Goal: Book appointment/travel/reservation

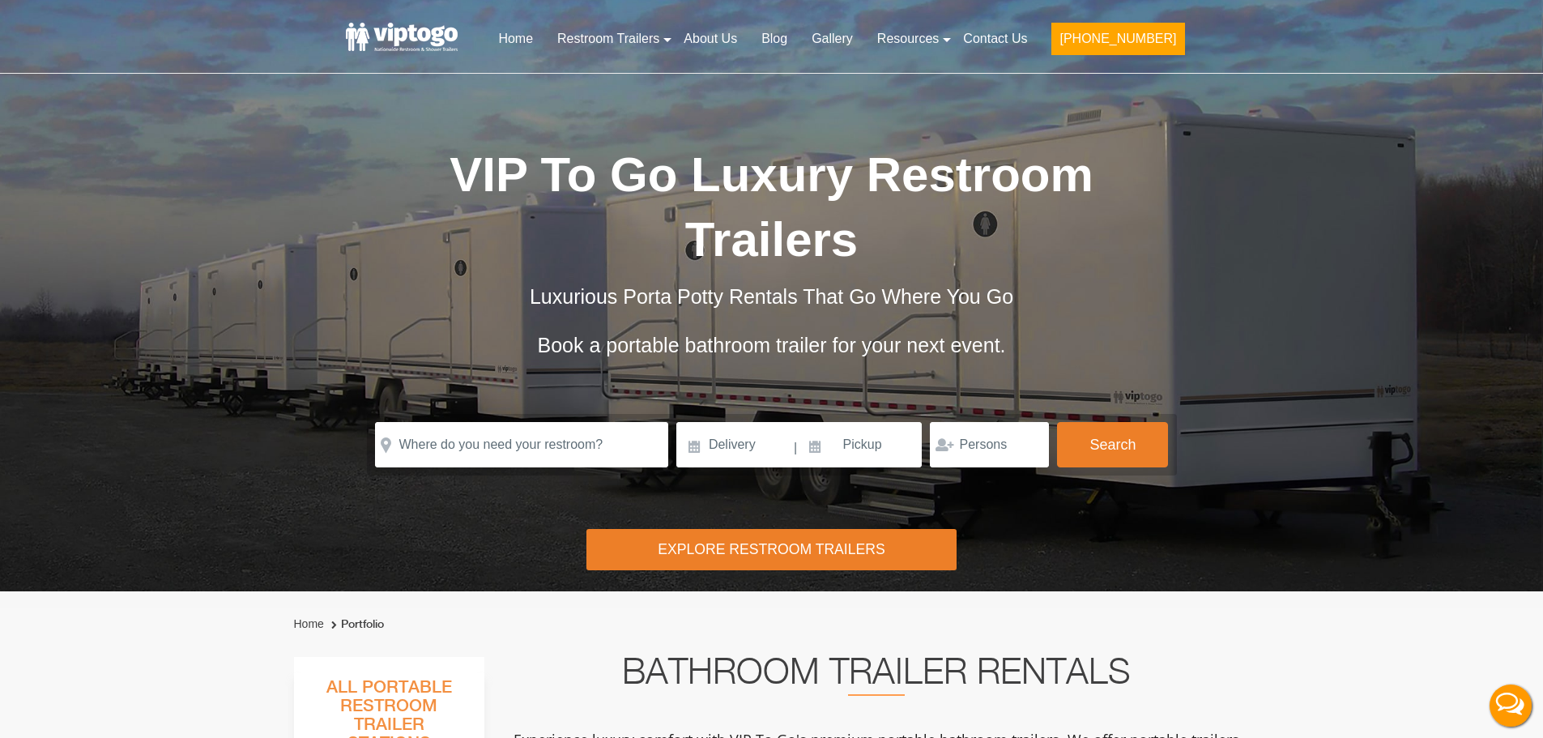
click at [494, 414] on form "Please Input Valid address with zipcode Please Input Valid address with zipcode…" at bounding box center [772, 445] width 810 height 62
click at [479, 422] on input "text" at bounding box center [521, 444] width 293 height 45
paste input "31 Swamp Road, East Hampton, New York 11937"
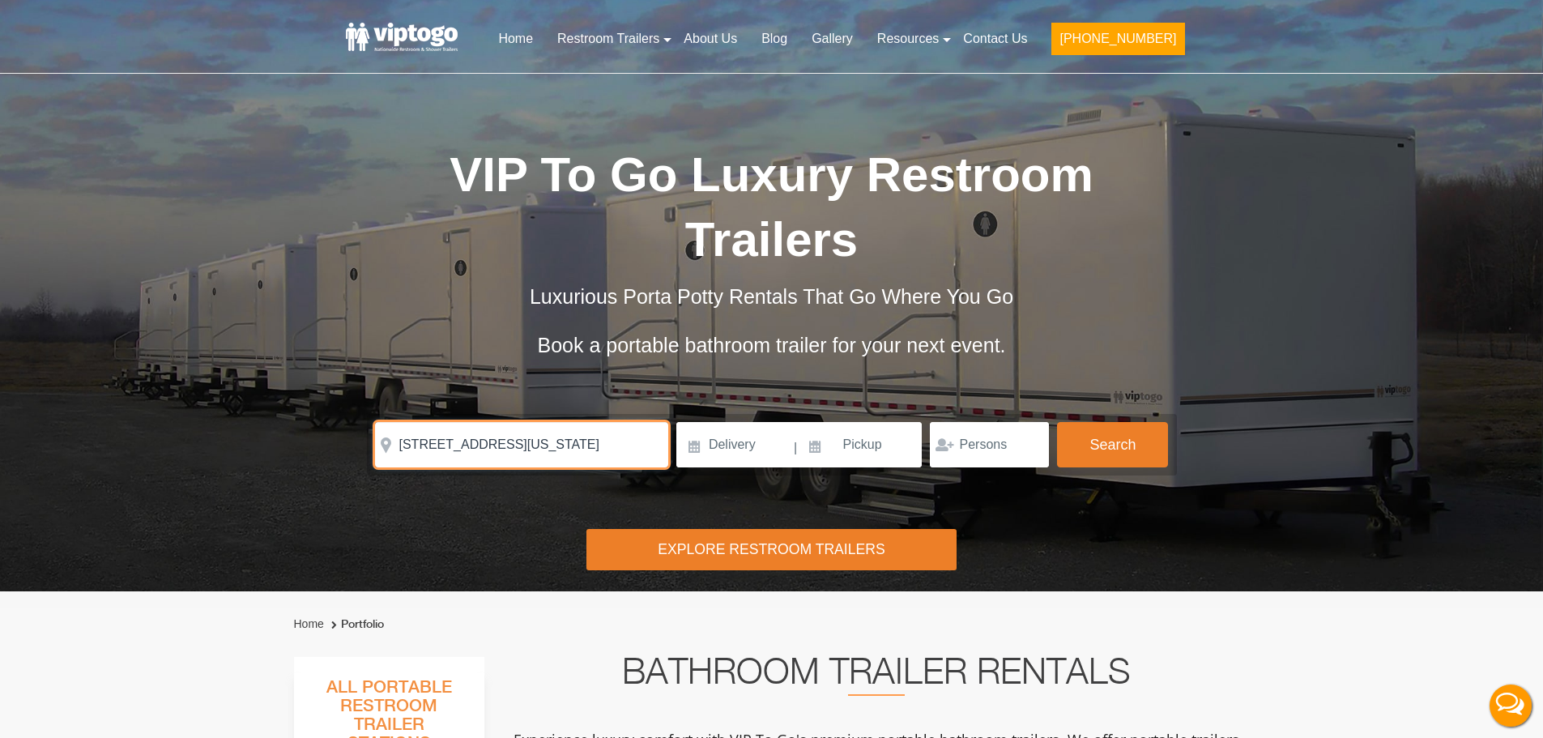
scroll to position [0, 25]
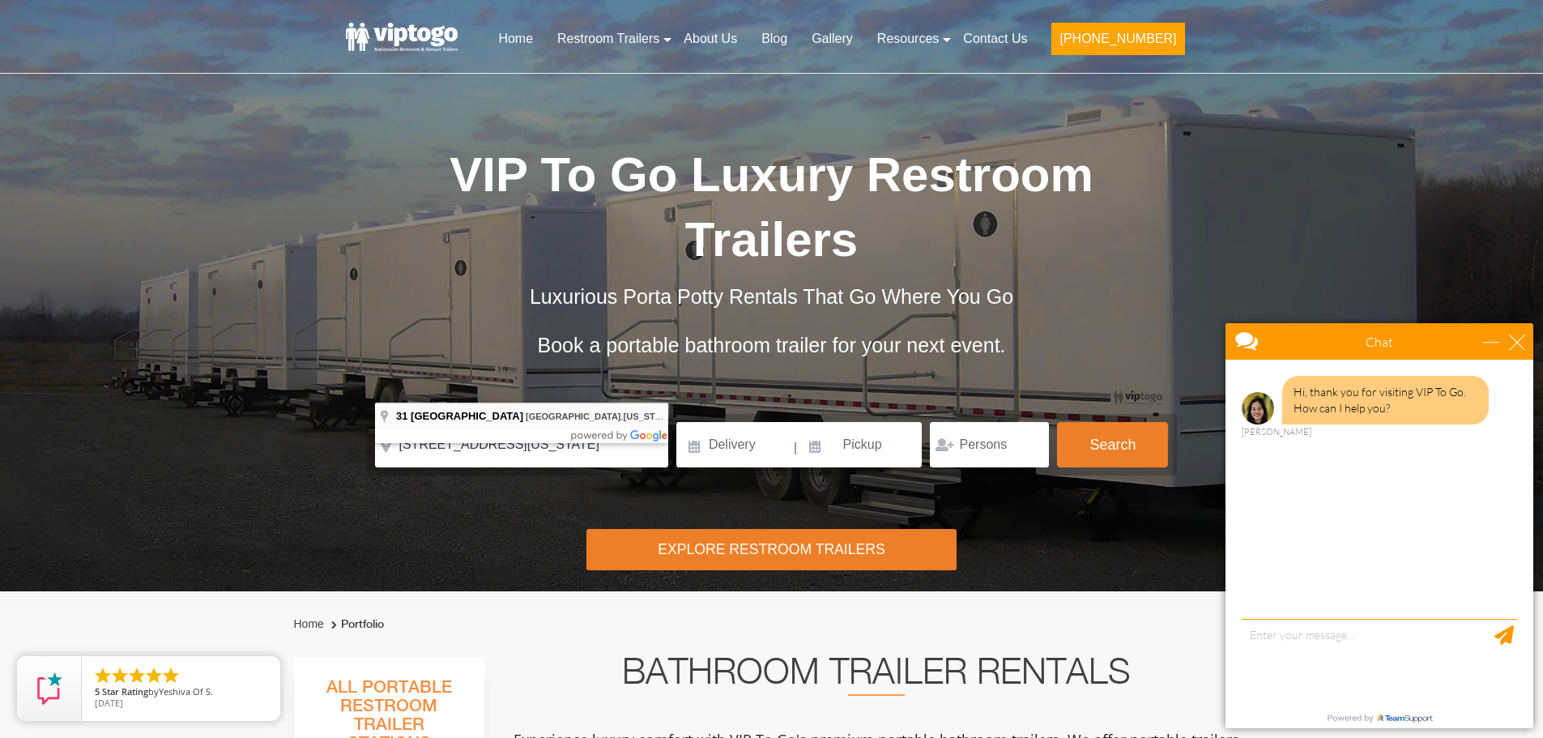
type input "31 Swamp Road, East Hampton, New York 11937, USA"
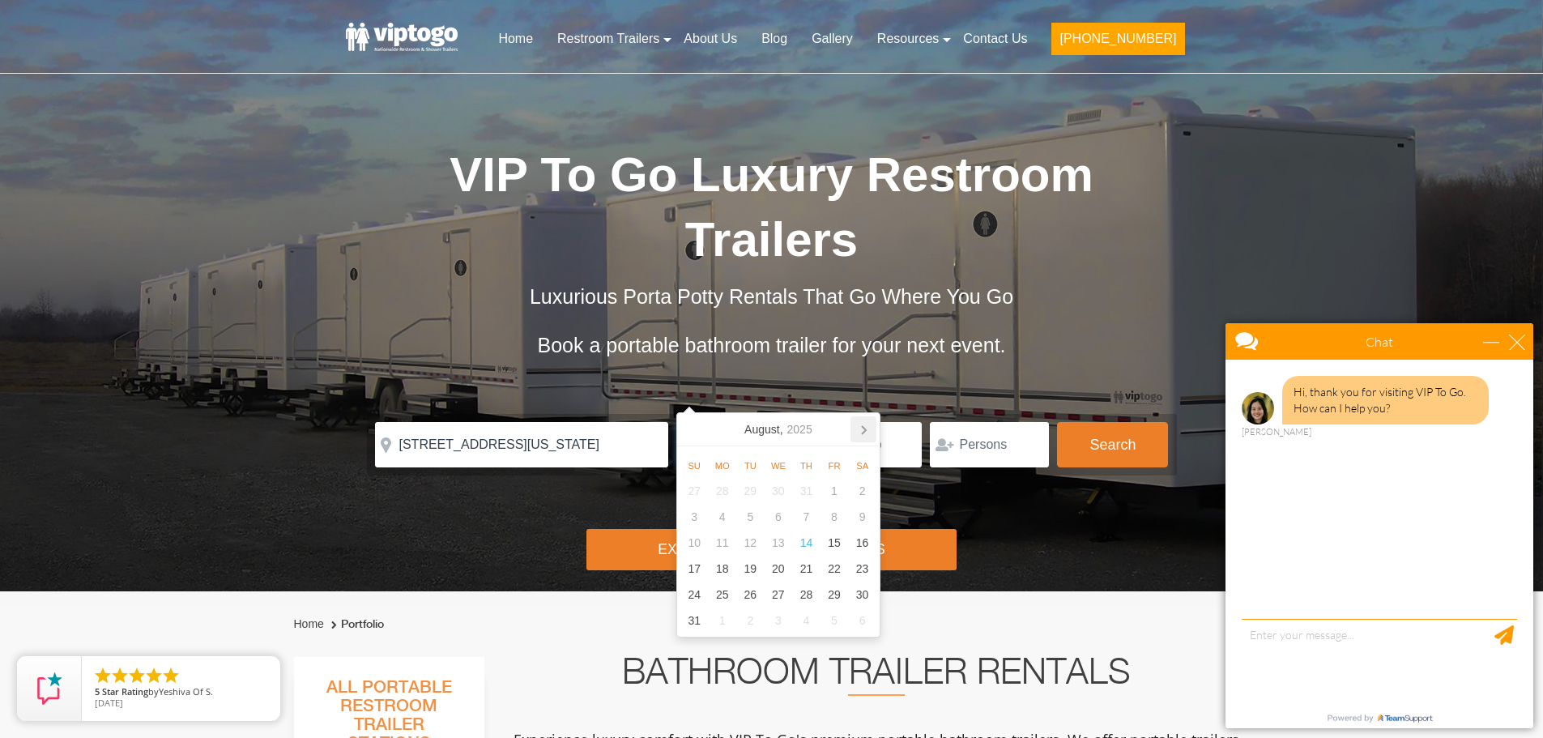
click at [862, 431] on icon at bounding box center [864, 429] width 26 height 26
click at [833, 594] on div "31" at bounding box center [835, 595] width 28 height 26
type input "10/31/2025"
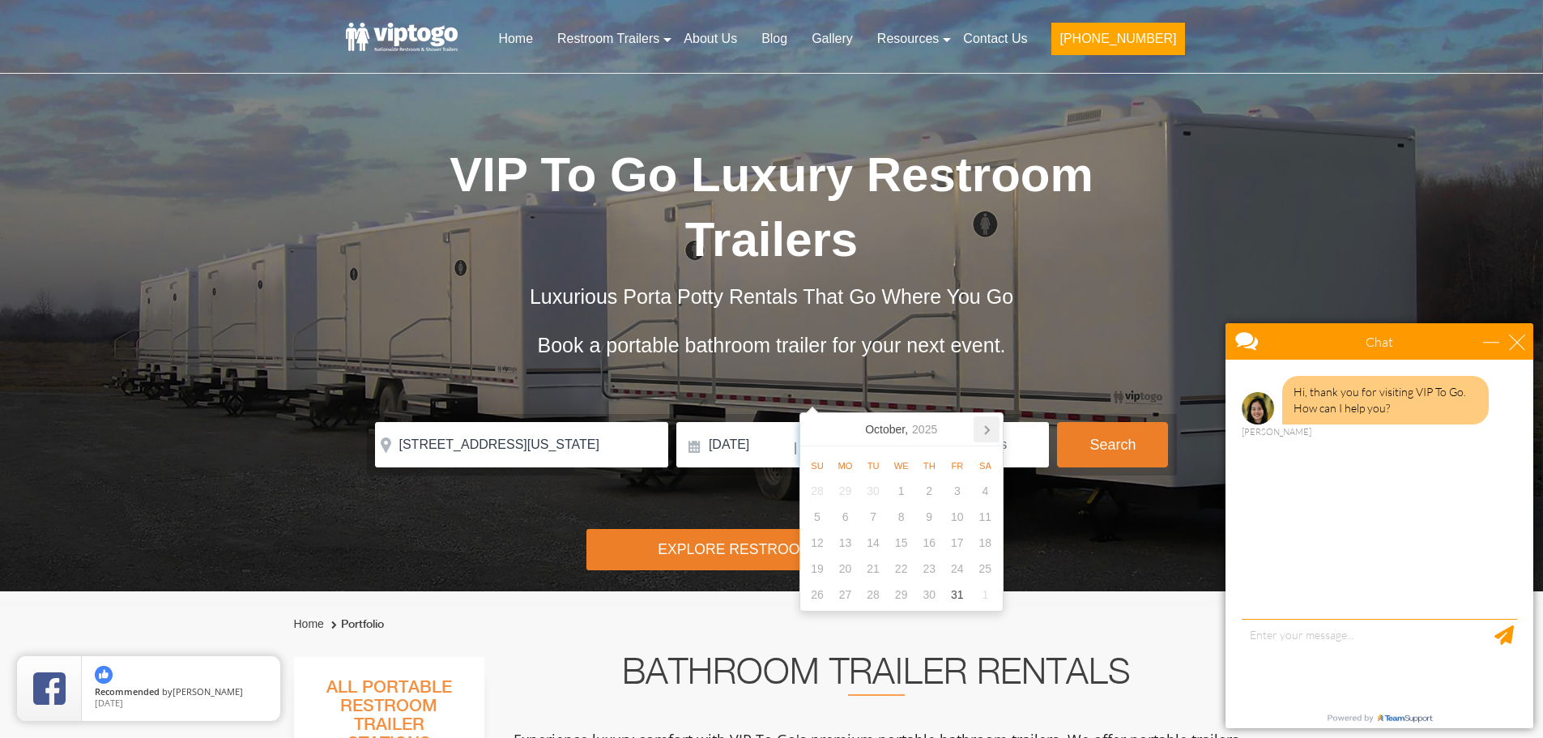
click at [990, 427] on icon at bounding box center [987, 429] width 26 height 26
click at [841, 525] on div "3" at bounding box center [845, 517] width 28 height 26
type input "11/03/2025"
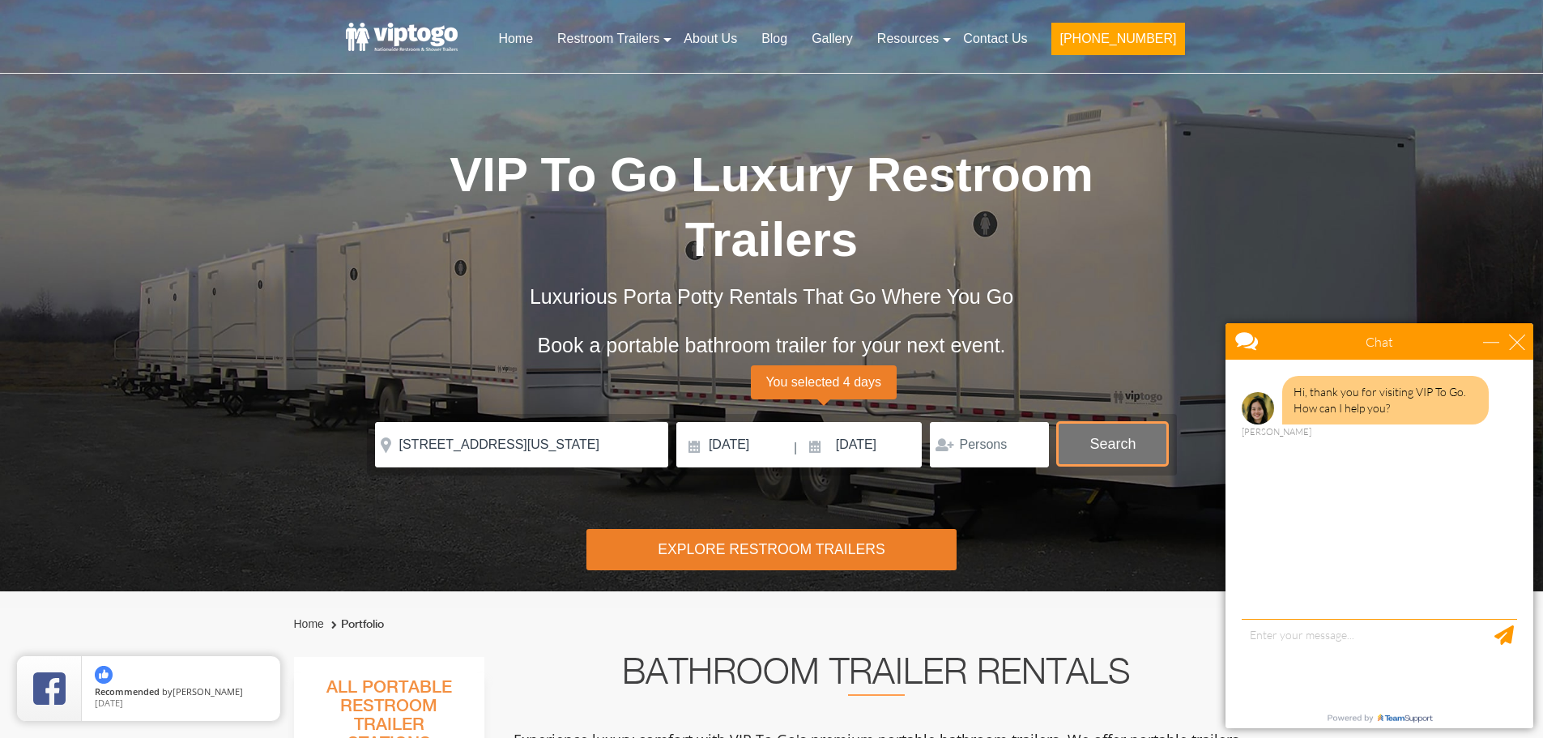
click at [1105, 422] on button "Search" at bounding box center [1112, 444] width 111 height 44
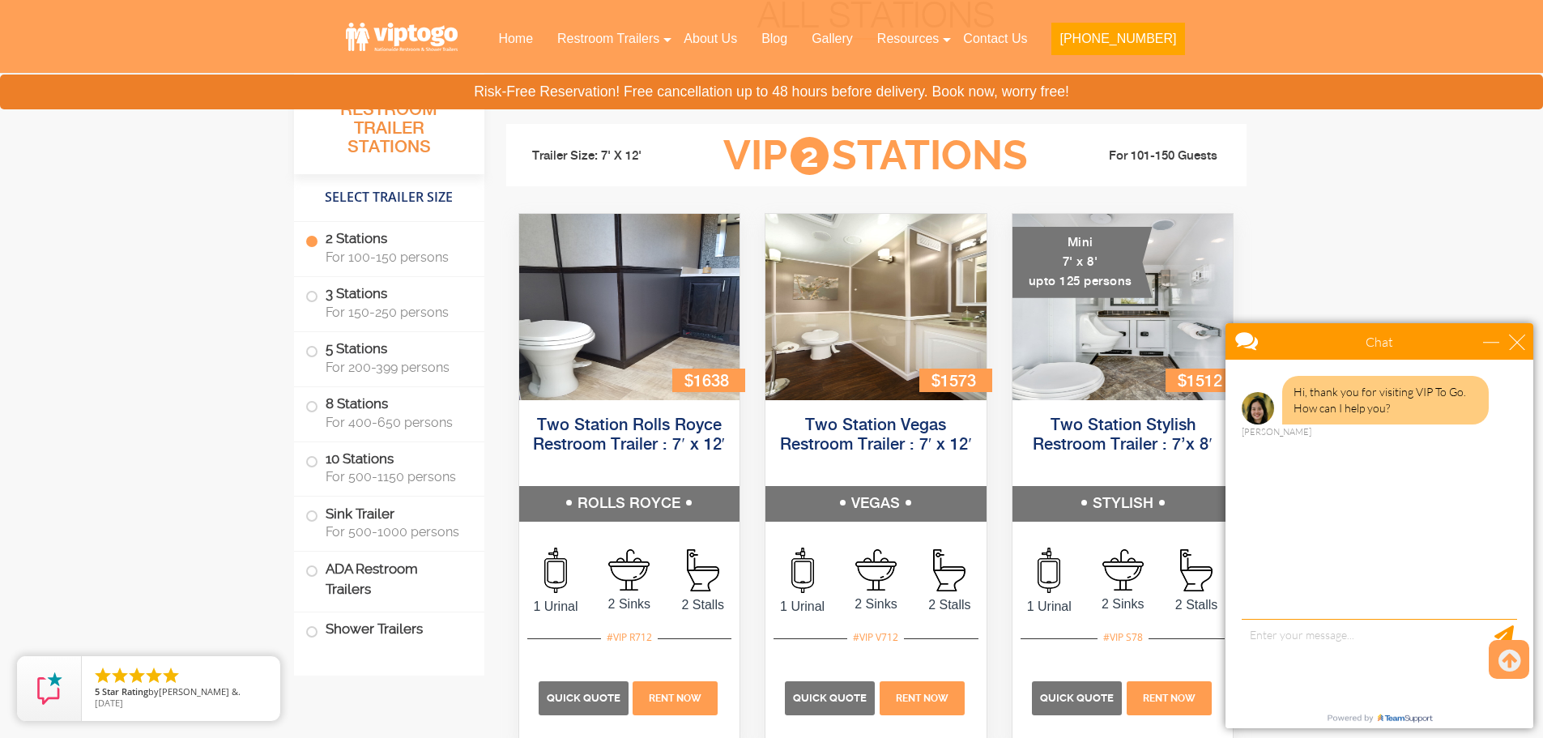
scroll to position [737, 0]
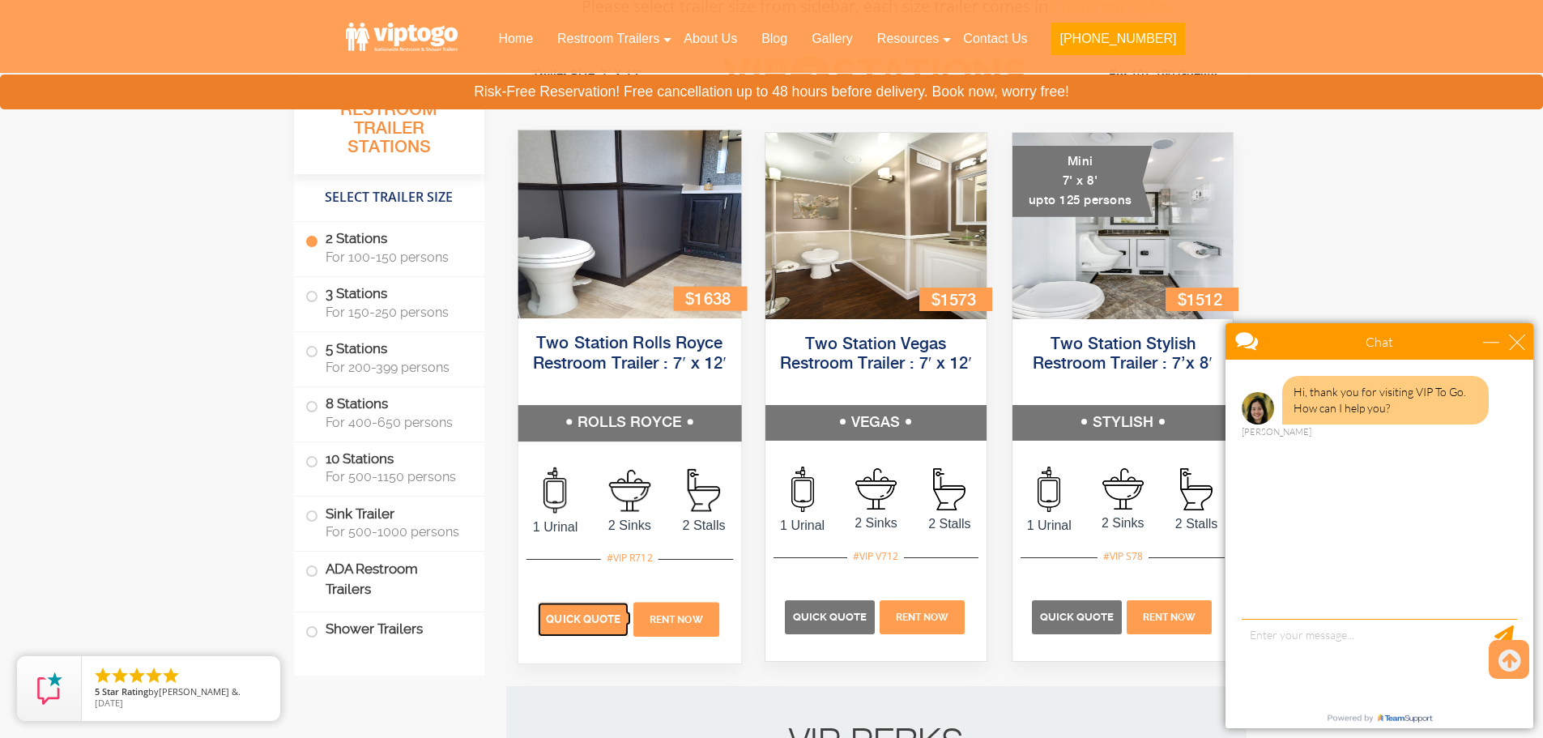
click at [593, 617] on span "Quick Quote" at bounding box center [583, 619] width 75 height 12
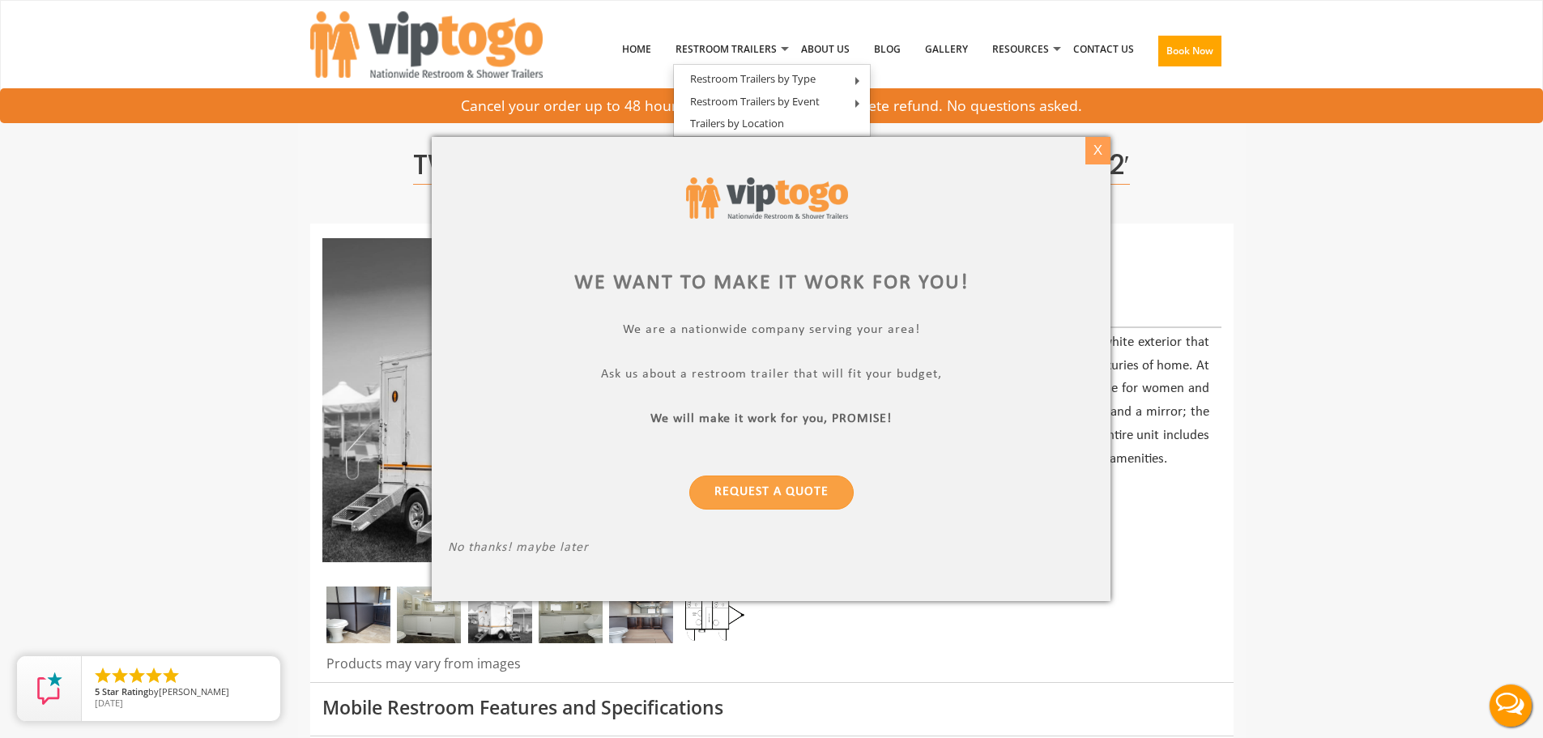
click at [1097, 155] on div "X" at bounding box center [1098, 151] width 25 height 28
